Goal: Navigation & Orientation: Find specific page/section

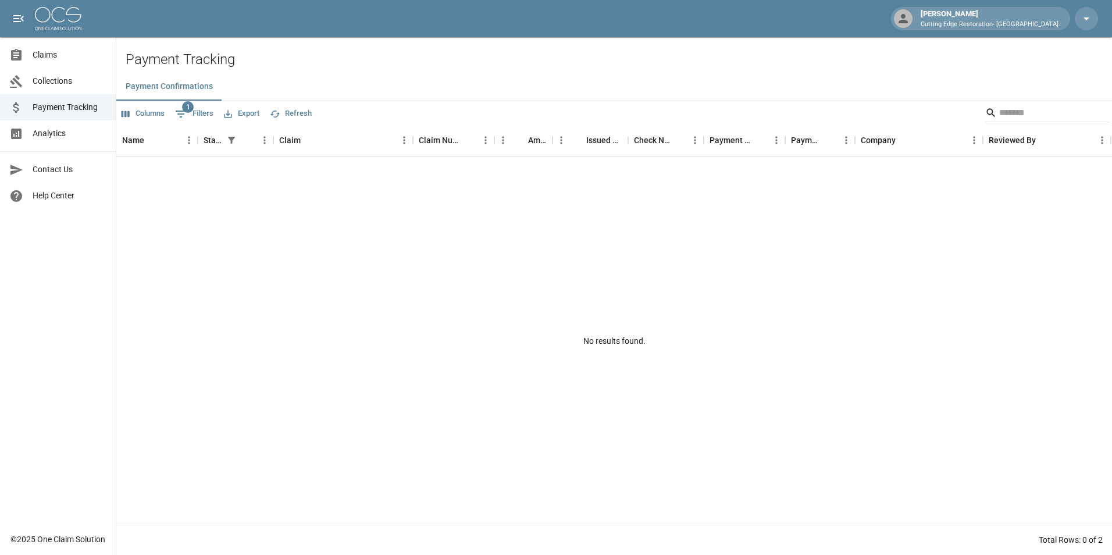
click at [63, 86] on span "Collections" at bounding box center [70, 81] width 74 height 12
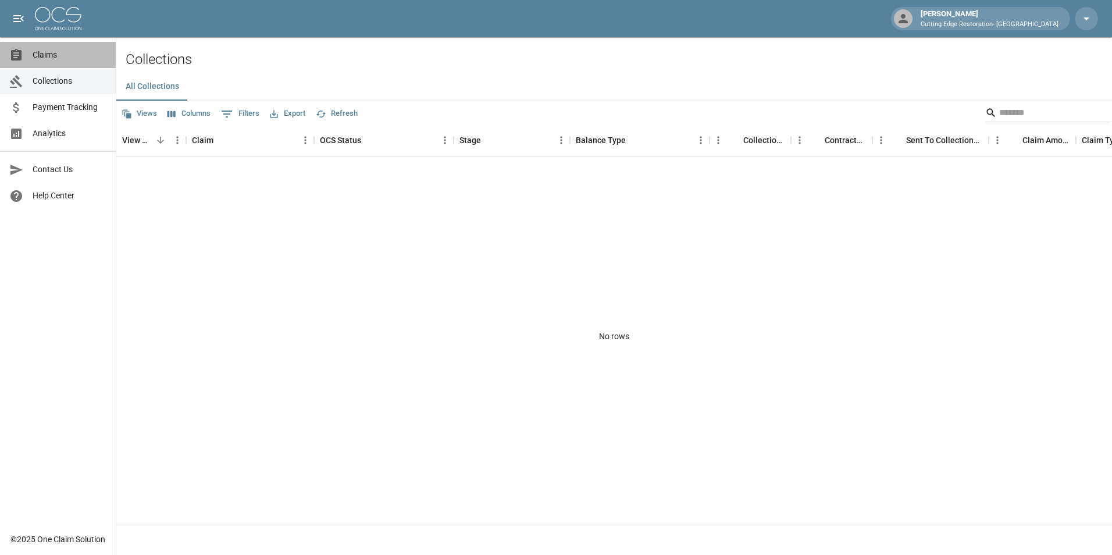
click at [58, 59] on span "Claims" at bounding box center [70, 55] width 74 height 12
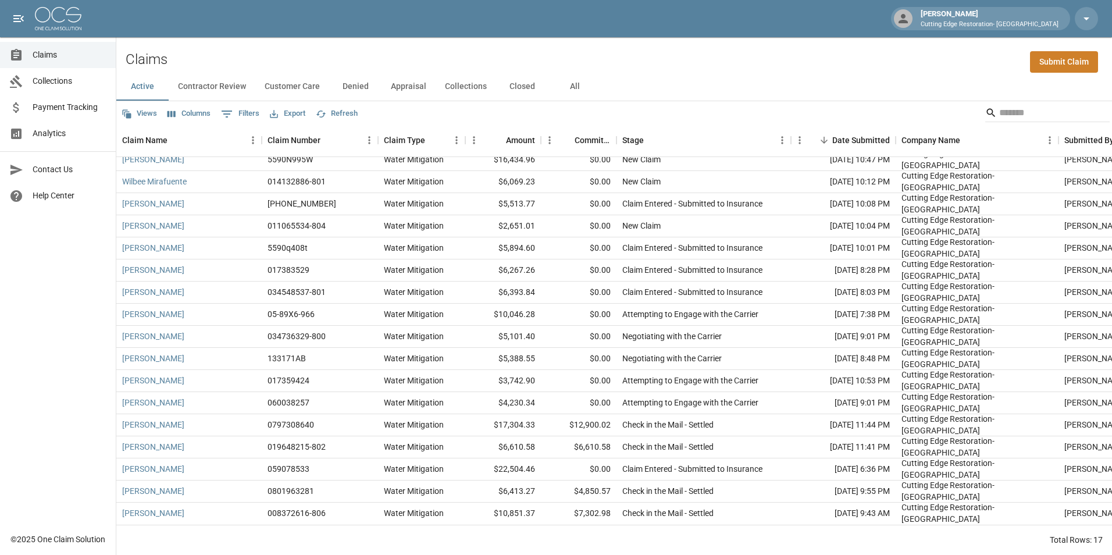
scroll to position [17, 0]
click at [452, 87] on button "Collections" at bounding box center [466, 87] width 61 height 28
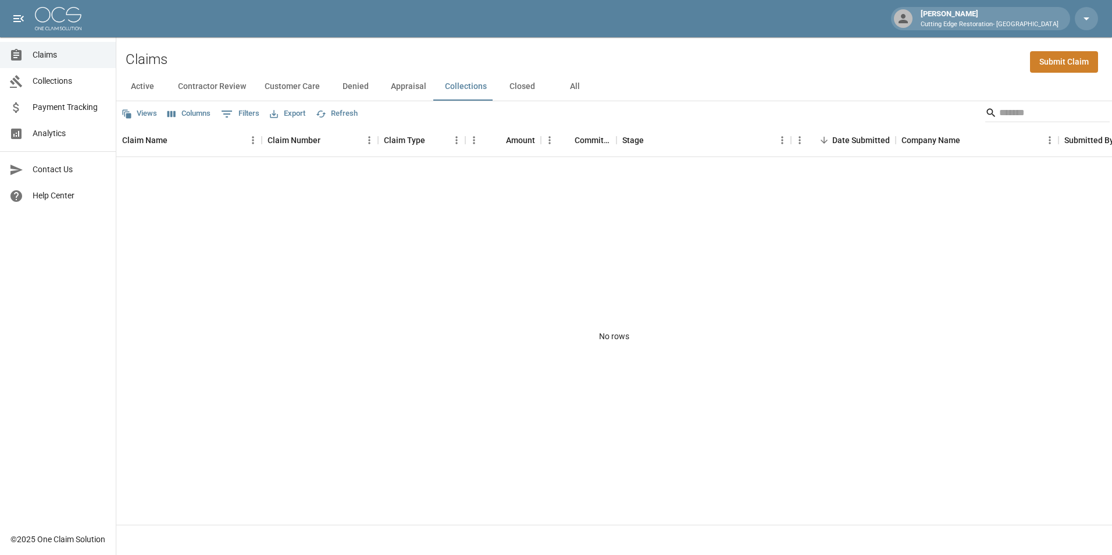
click at [507, 86] on button "Closed" at bounding box center [522, 87] width 52 height 28
